Goal: Task Accomplishment & Management: Manage account settings

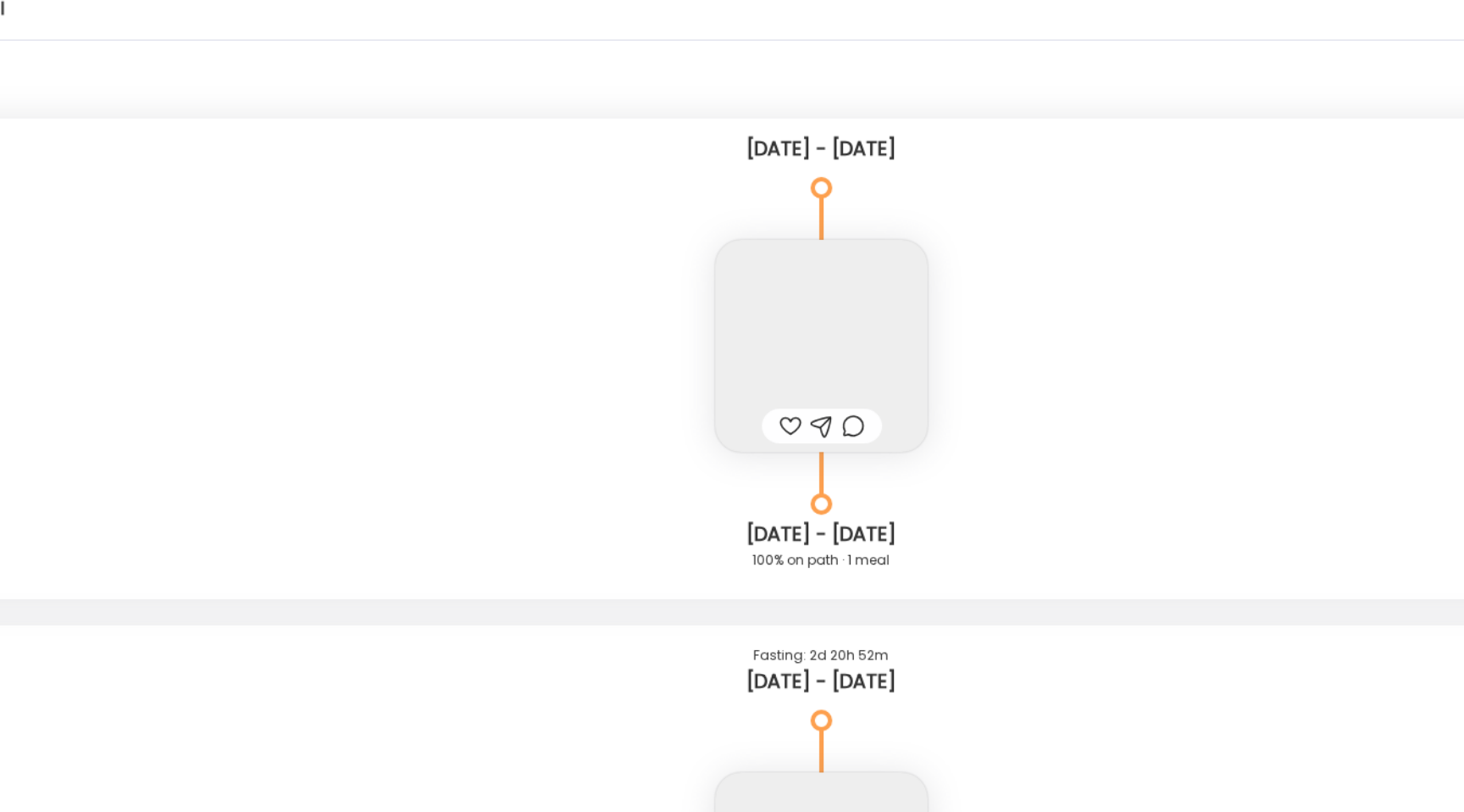
scroll to position [28703, 0]
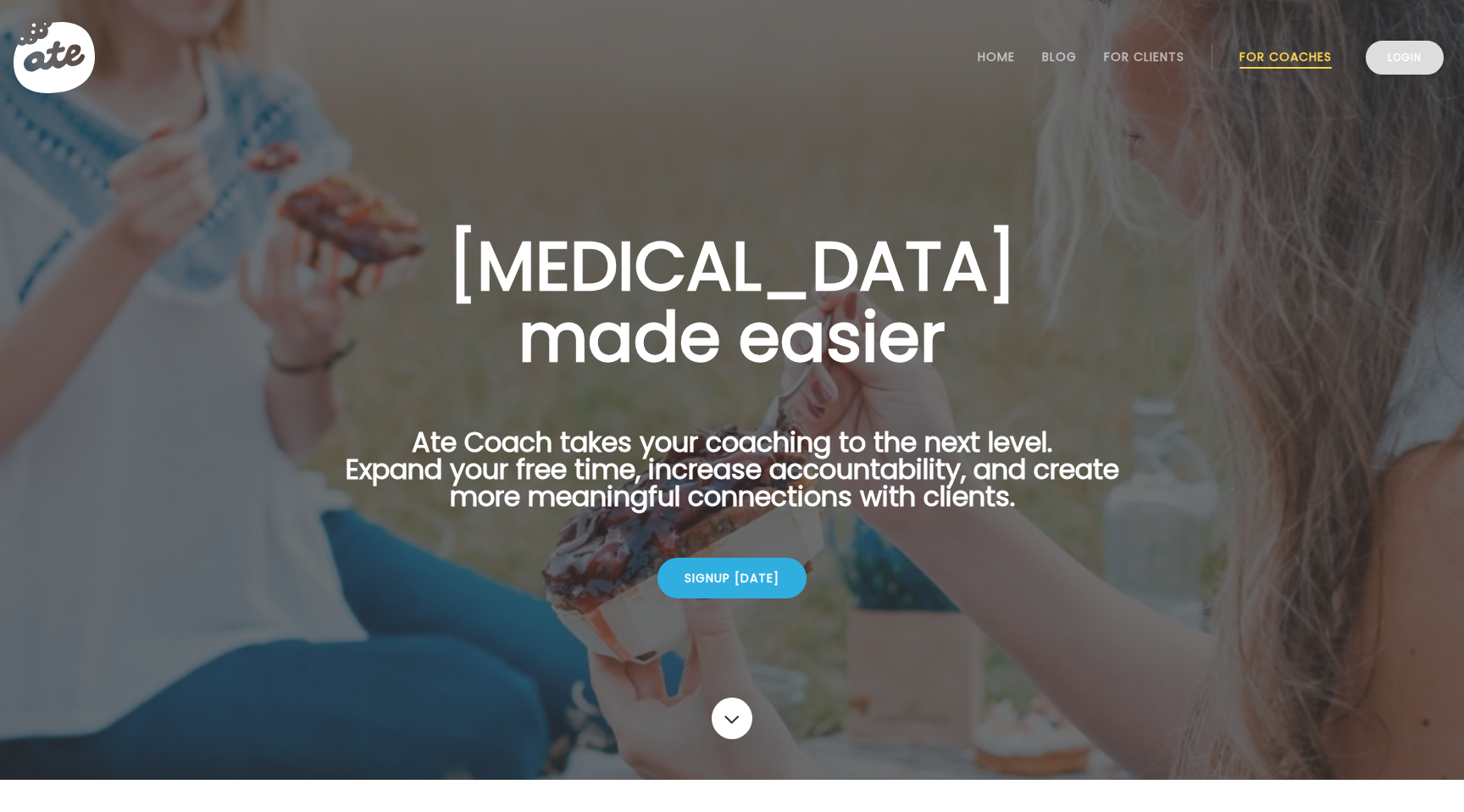
click at [1411, 64] on link "Login" at bounding box center [1405, 58] width 78 height 34
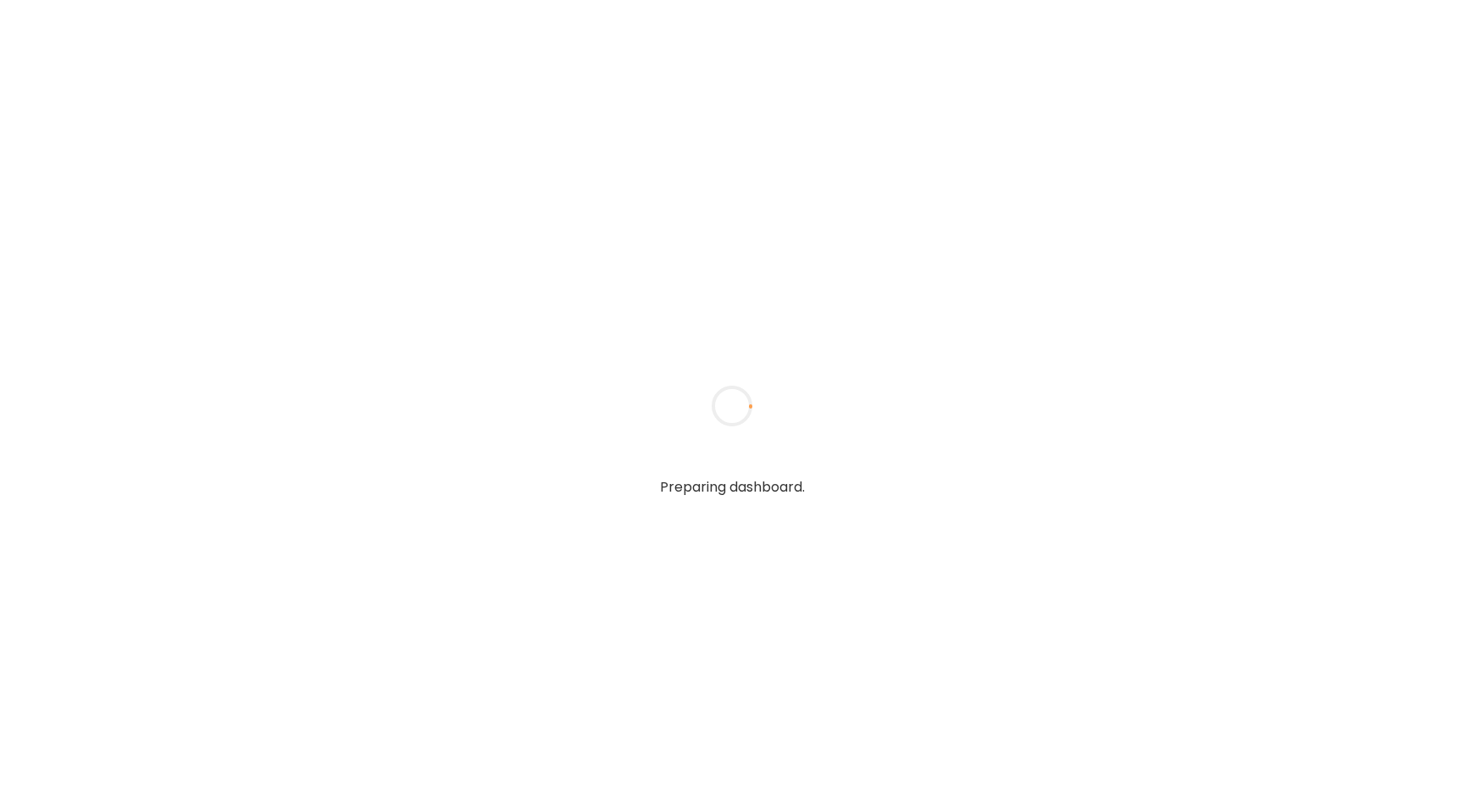
type input "**********"
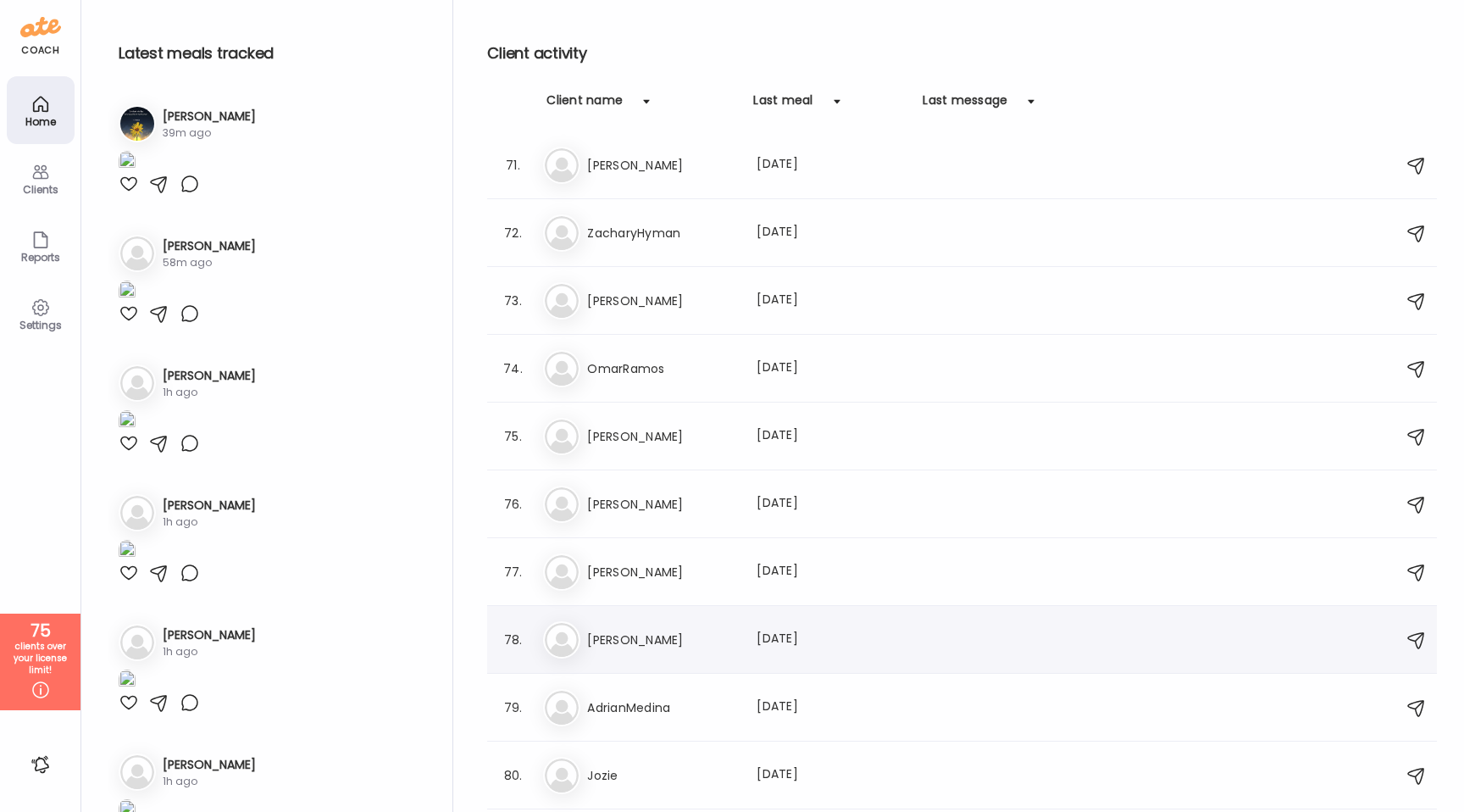
scroll to position [4611, 0]
click at [653, 111] on div at bounding box center [647, 102] width 34 height 34
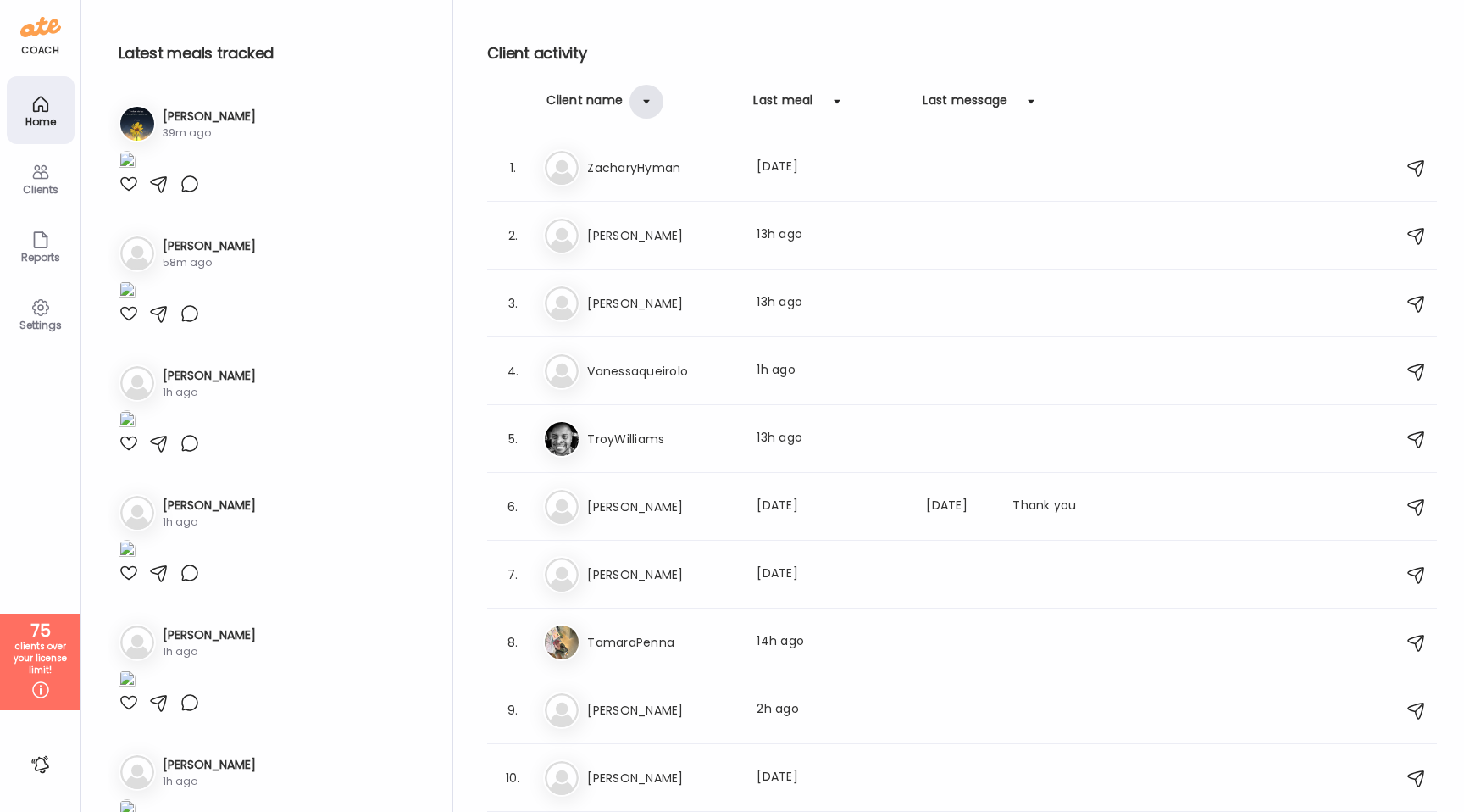
click at [653, 111] on div at bounding box center [647, 102] width 34 height 34
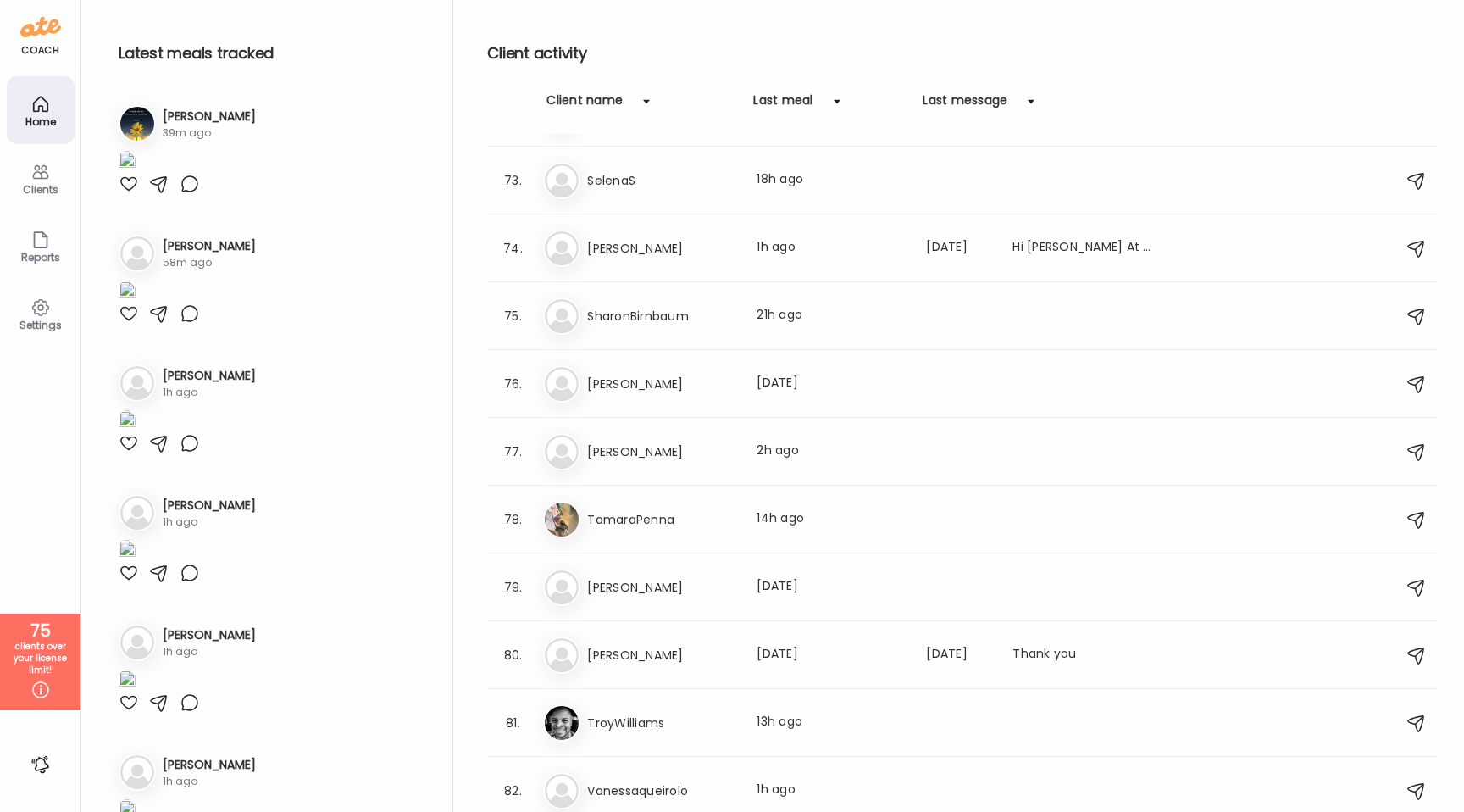
scroll to position [5075, 0]
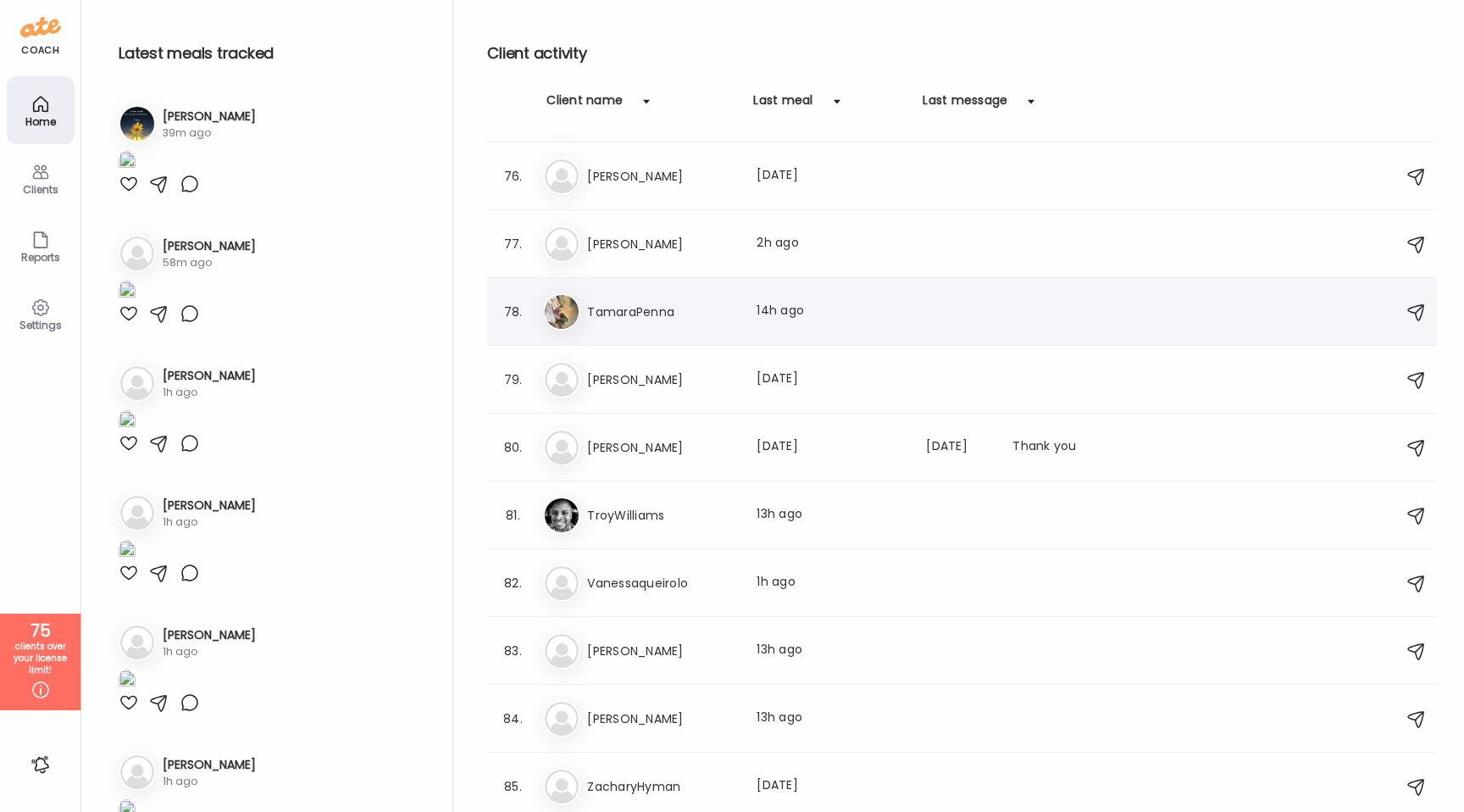
click at [660, 310] on h3 "TamaraPenna" at bounding box center [662, 311] width 149 height 20
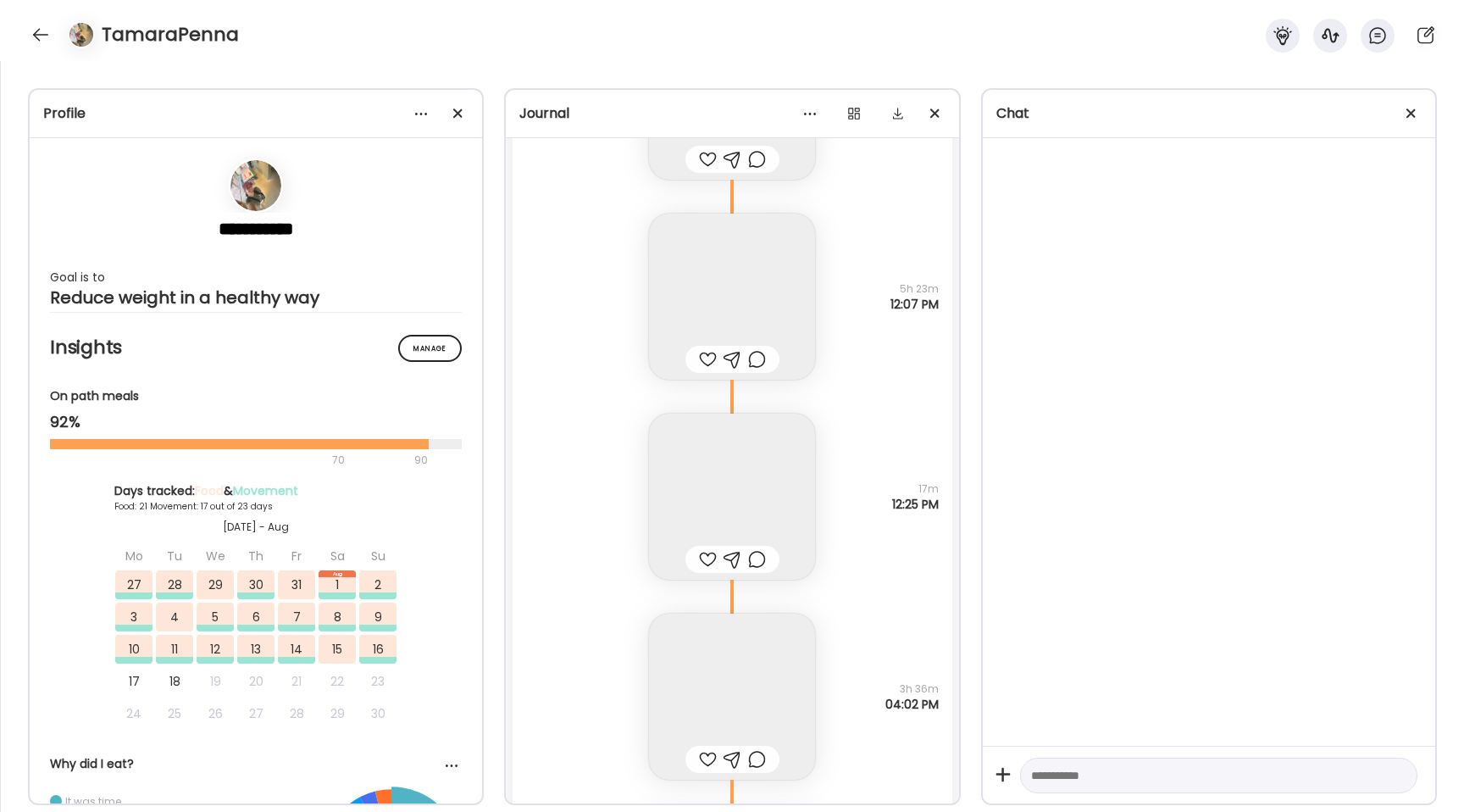
scroll to position [34389, 0]
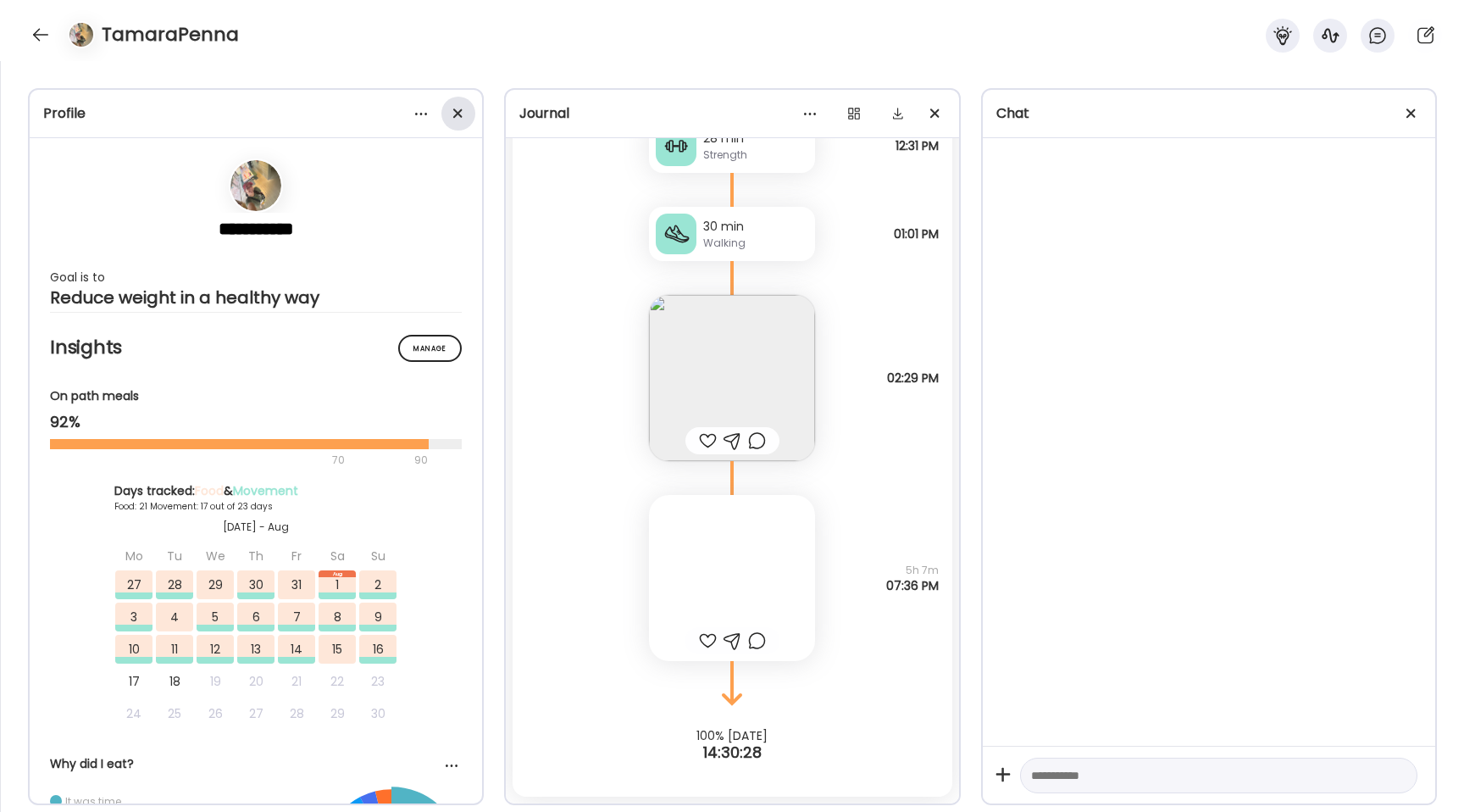
click at [469, 109] on div at bounding box center [458, 114] width 34 height 34
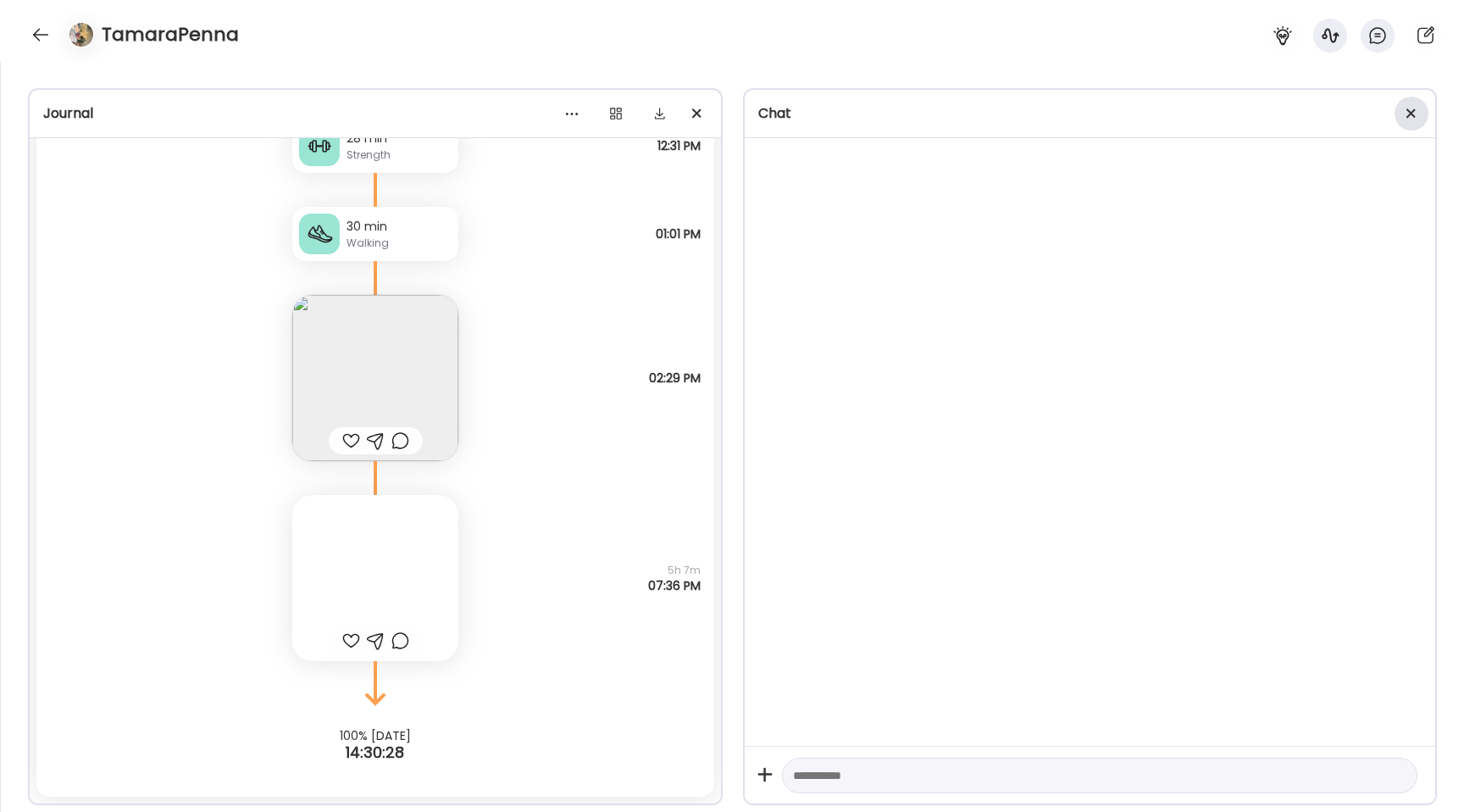
click at [1399, 116] on div at bounding box center [1412, 114] width 34 height 34
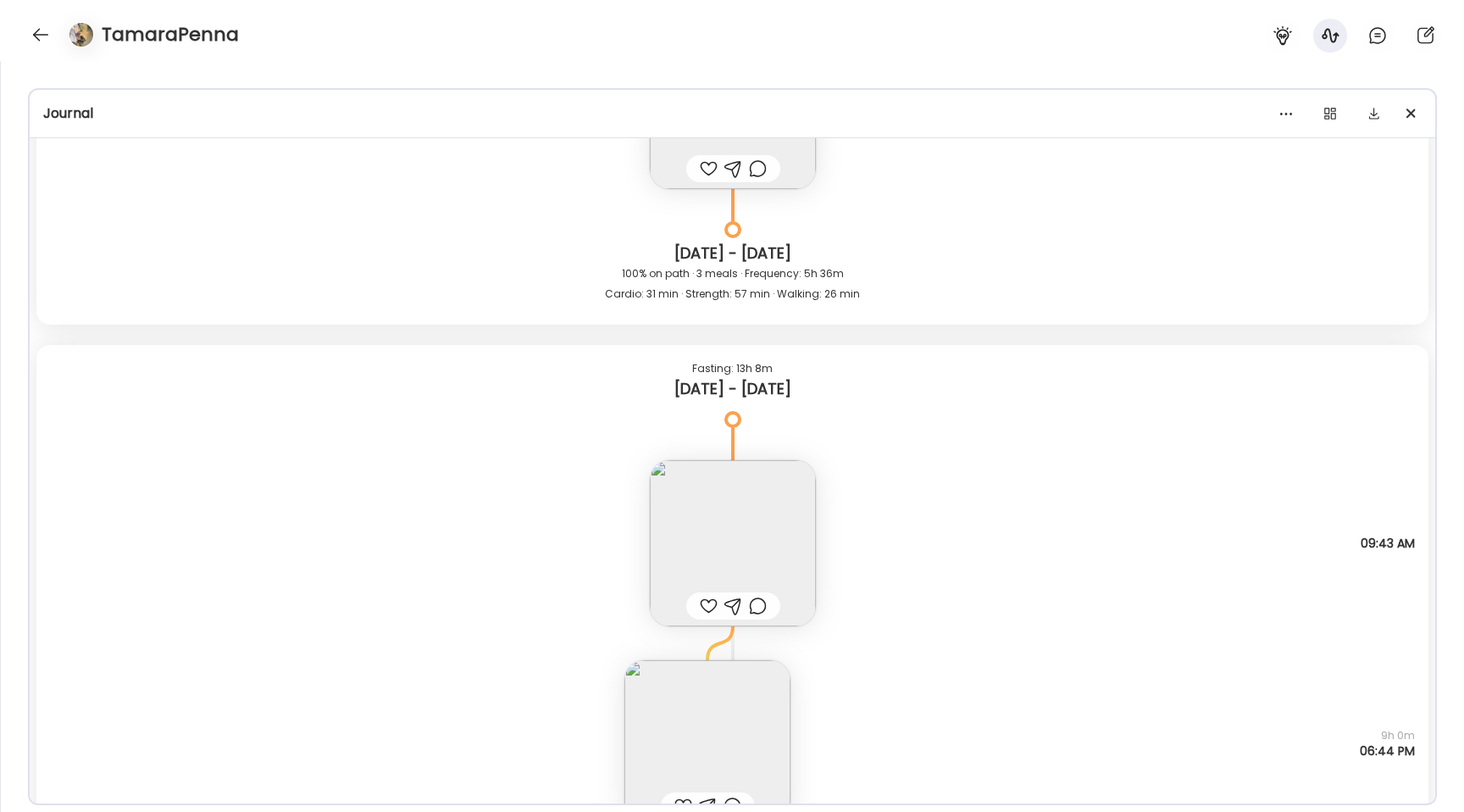
scroll to position [19629, 0]
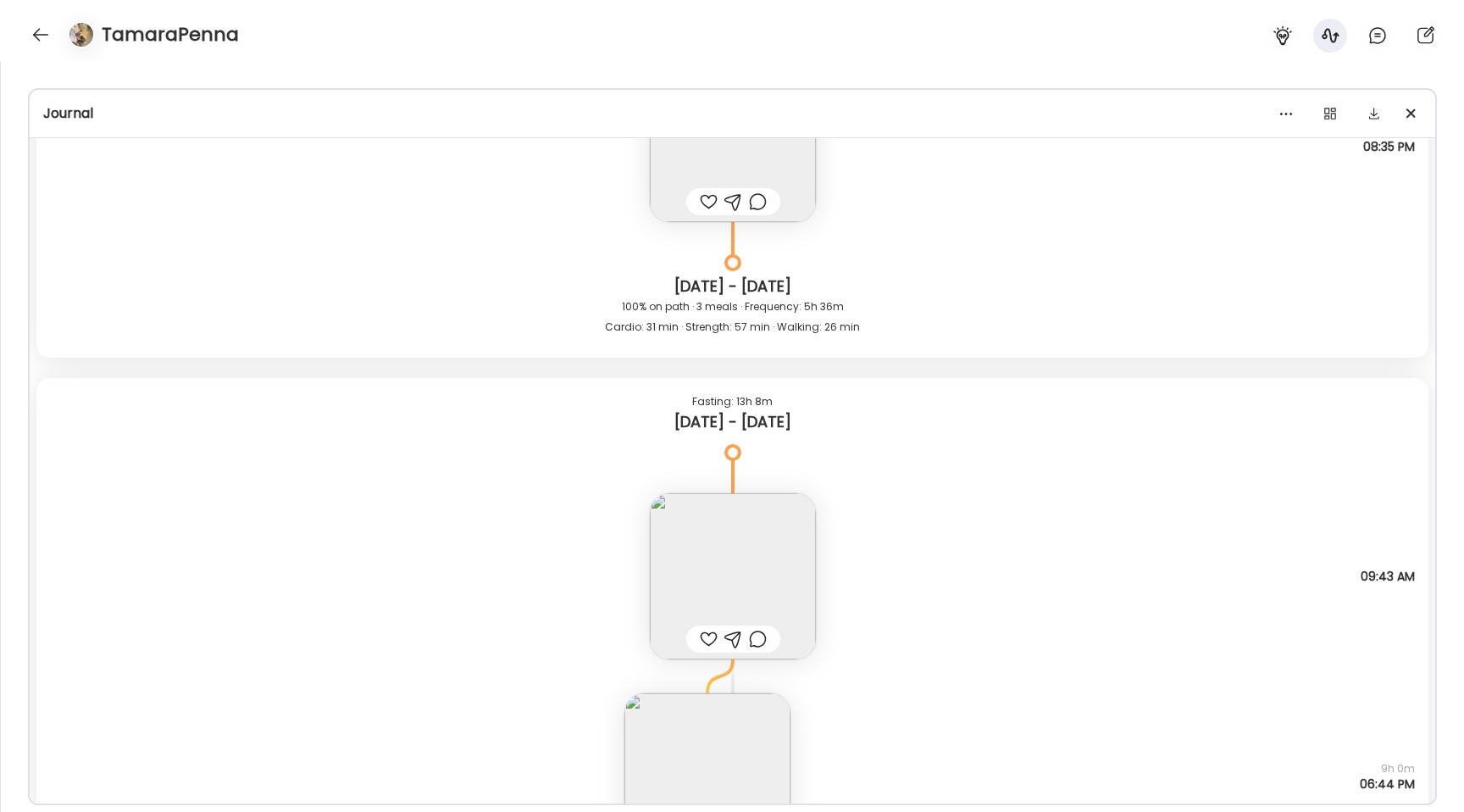
click at [708, 546] on img at bounding box center [733, 576] width 166 height 166
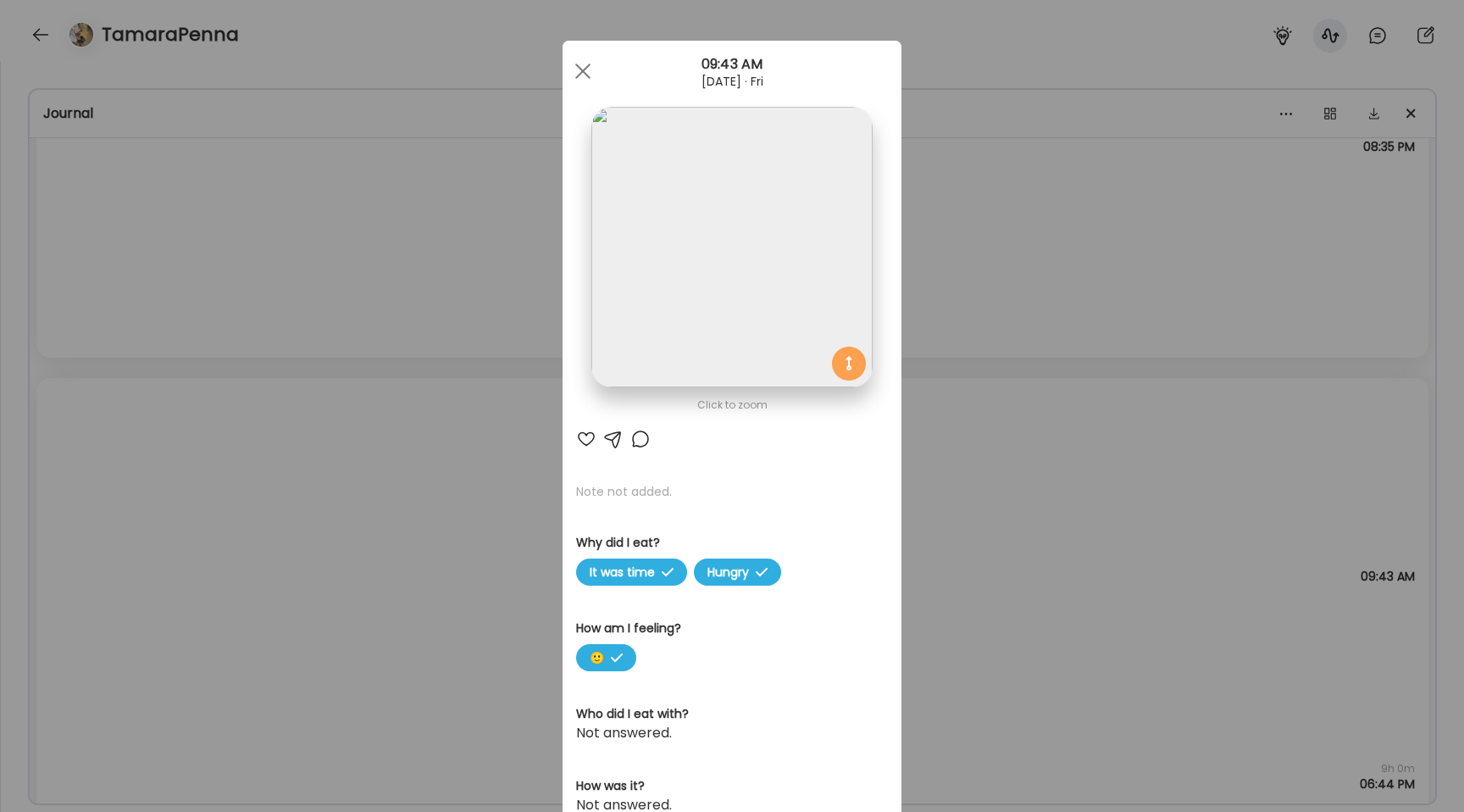
click at [672, 269] on img at bounding box center [732, 247] width 281 height 281
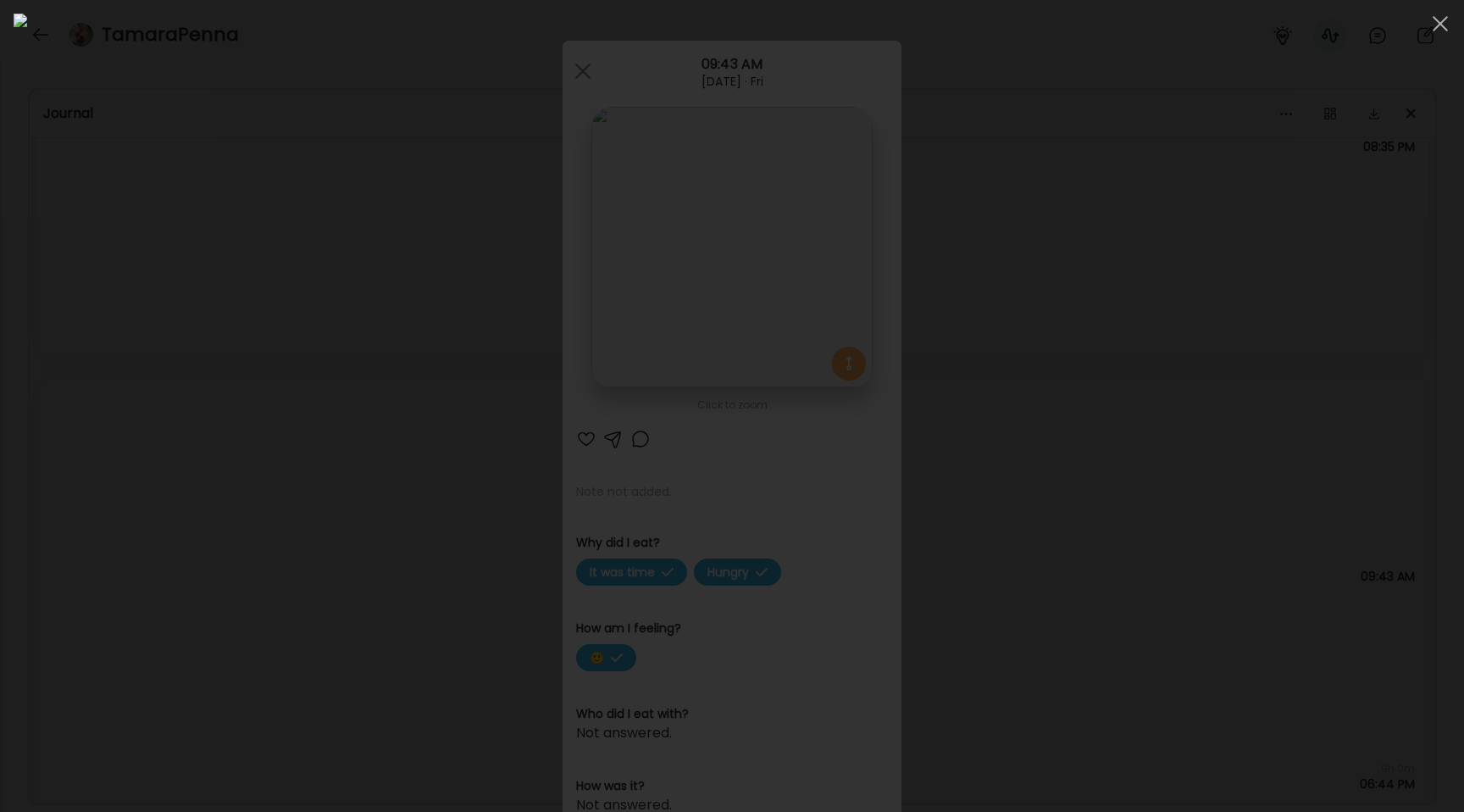
click at [166, 397] on div at bounding box center [732, 406] width 1437 height 785
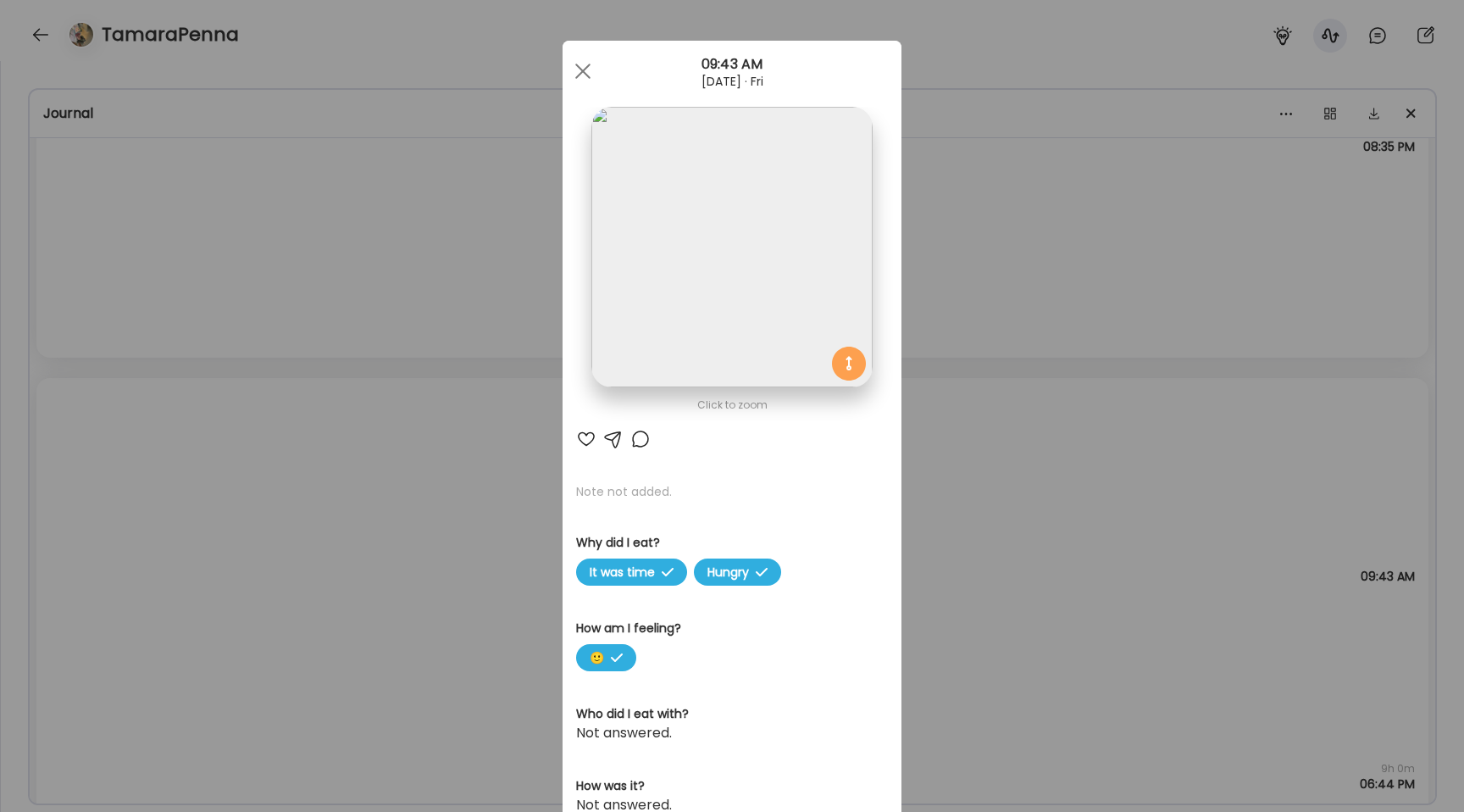
click at [166, 397] on div "Ate Coach Dashboard Wahoo! It’s official Take a moment to set up your Coach Pro…" at bounding box center [732, 406] width 1464 height 812
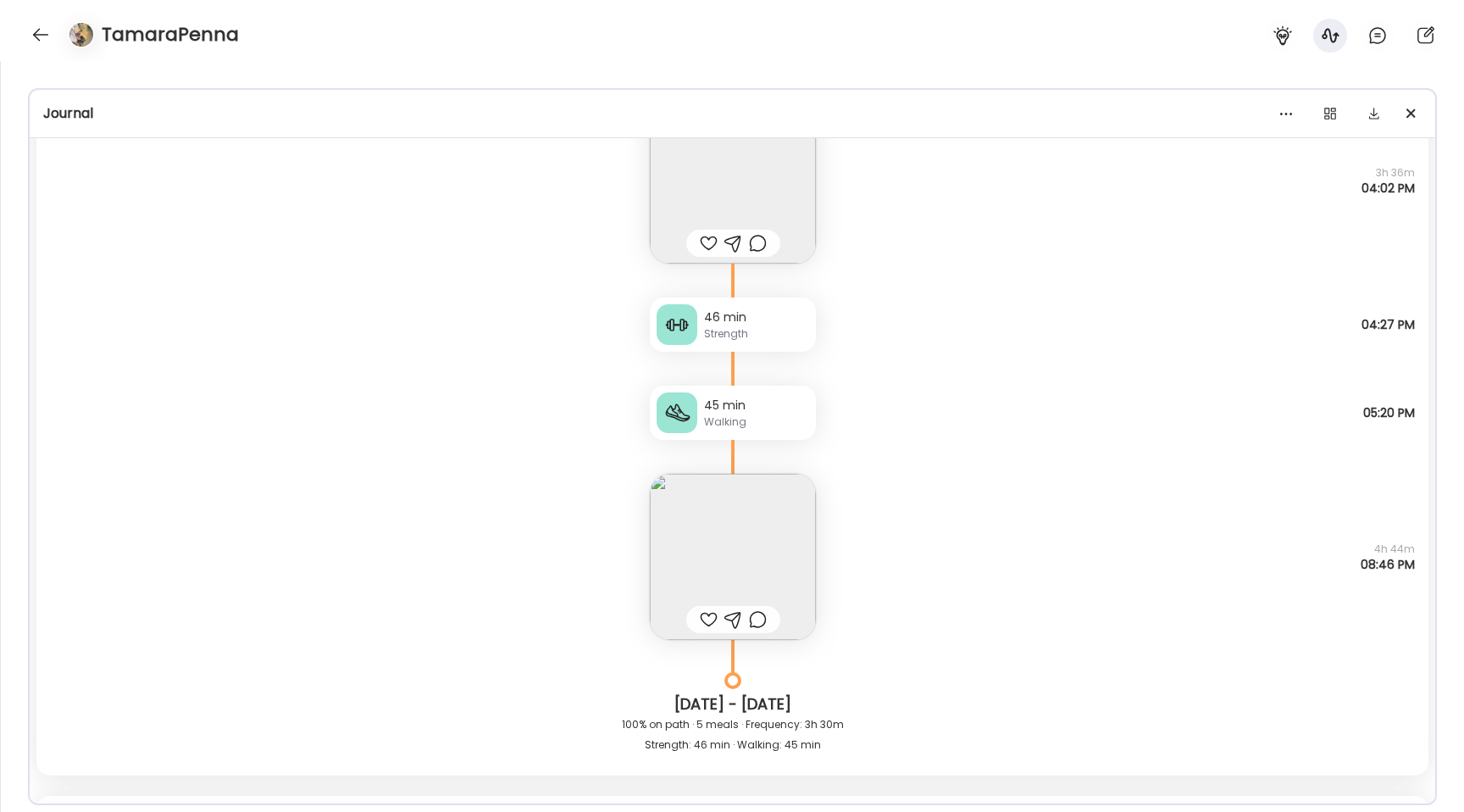
scroll to position [4975, 0]
